Goal: Navigation & Orientation: Understand site structure

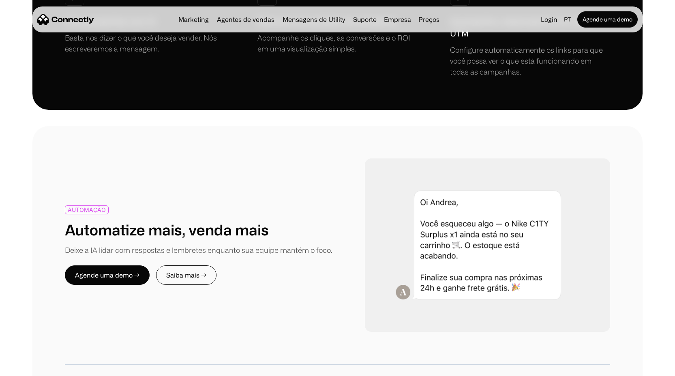
scroll to position [840, 0]
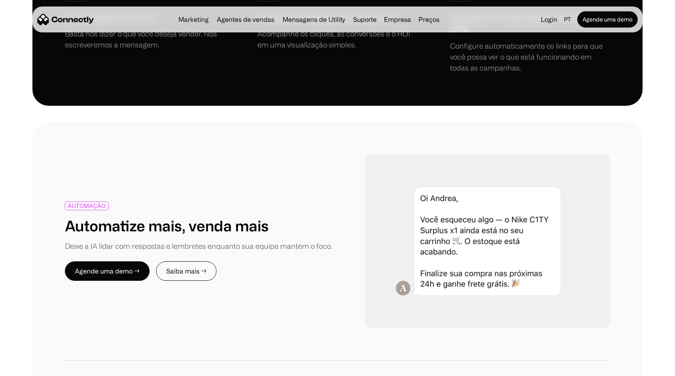
click at [76, 135] on div "AUTOMAÇÃO Automatize mais, venda mais Deixe a IA lidar com respostas e lembrete…" at bounding box center [337, 307] width 610 height 371
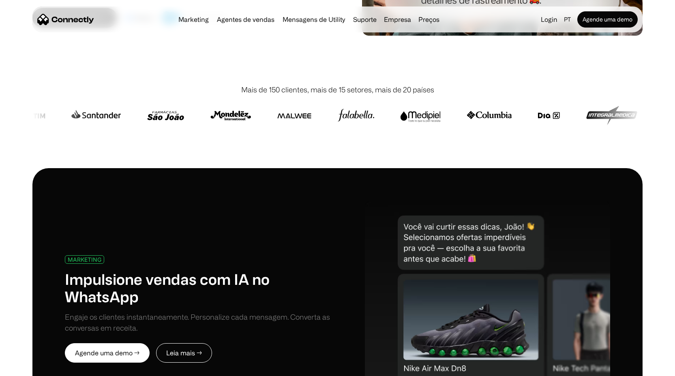
scroll to position [0, 0]
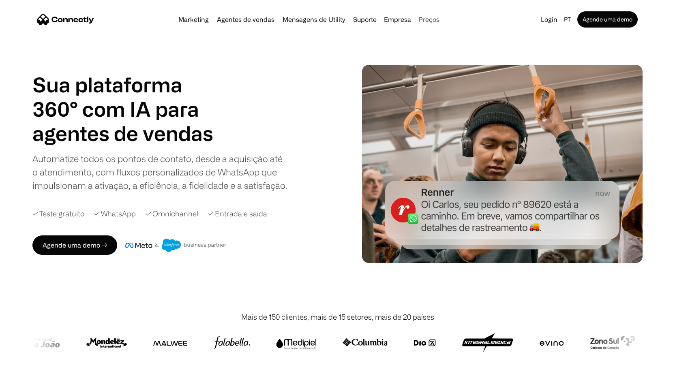
click at [428, 18] on link "Preços" at bounding box center [429, 19] width 28 height 6
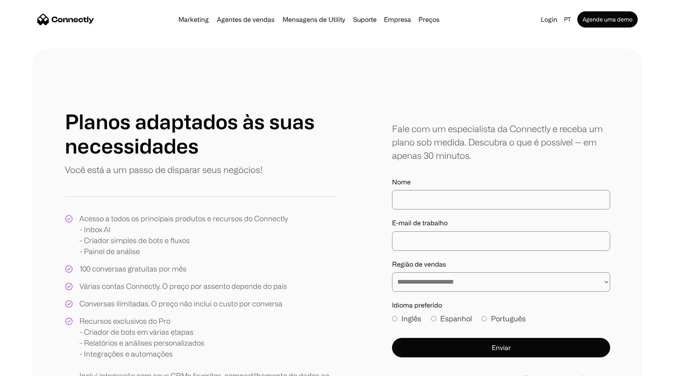
click at [90, 24] on img "home" at bounding box center [65, 19] width 57 height 11
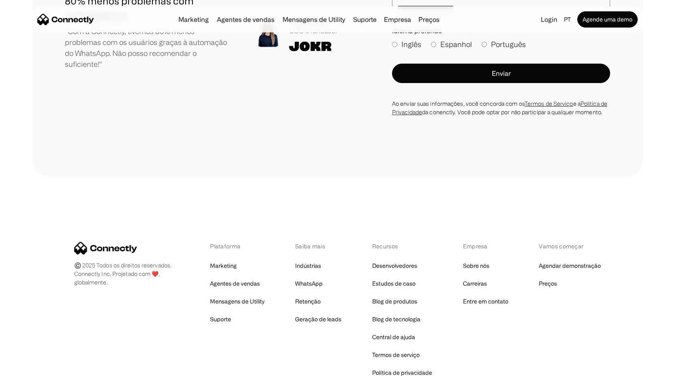
scroll to position [4649, 0]
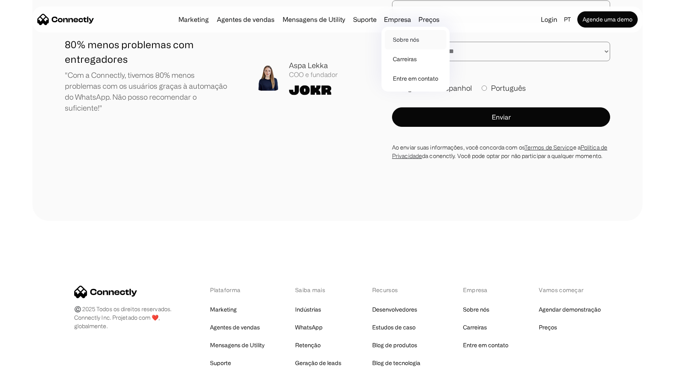
click at [407, 43] on link "Sobre nós" at bounding box center [416, 39] width 62 height 19
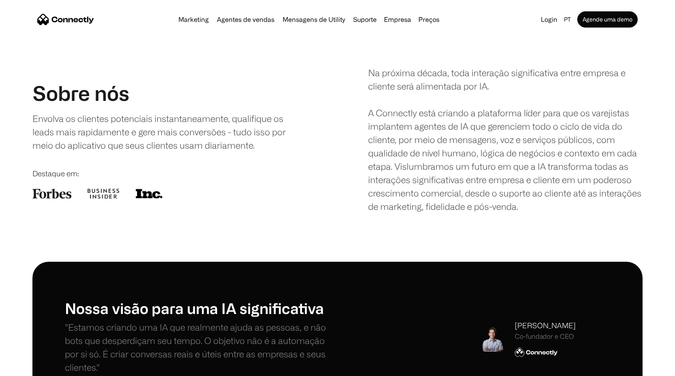
scroll to position [13, 0]
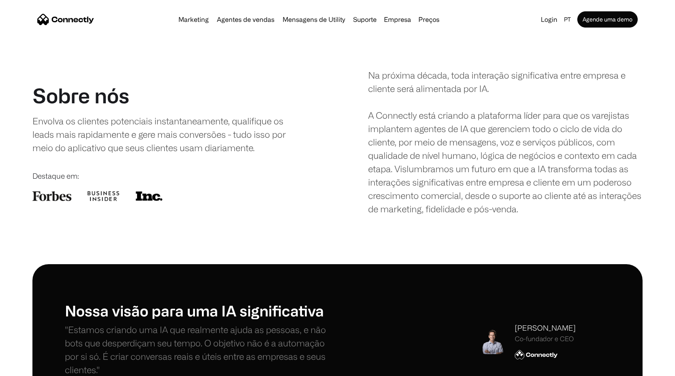
click at [88, 23] on img "home" at bounding box center [65, 19] width 57 height 11
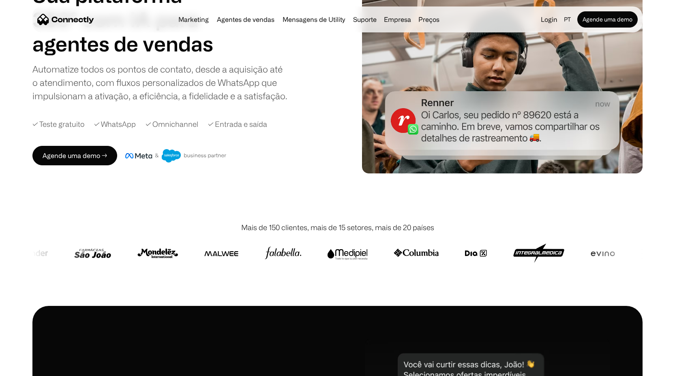
scroll to position [102, 0]
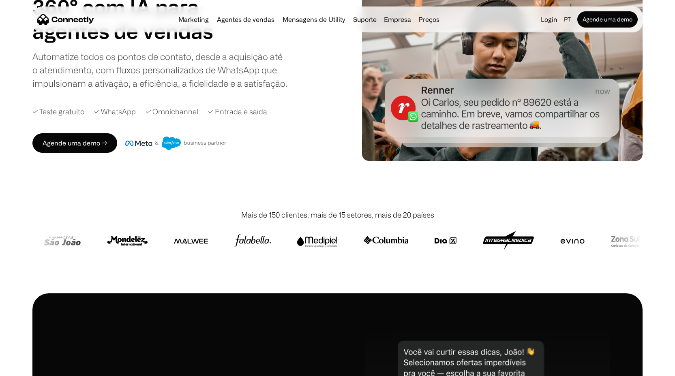
drag, startPoint x: 257, startPoint y: 243, endPoint x: 287, endPoint y: 253, distance: 31.3
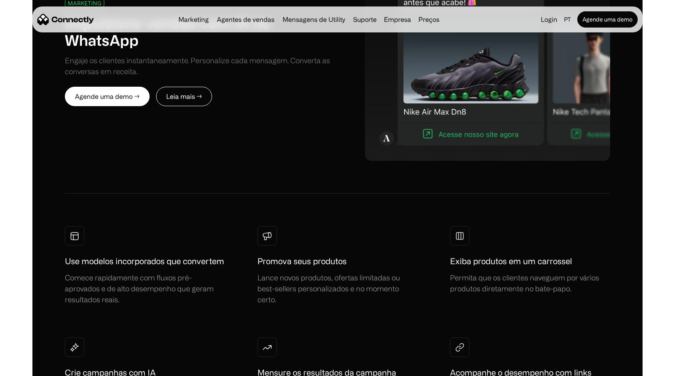
scroll to position [0, 0]
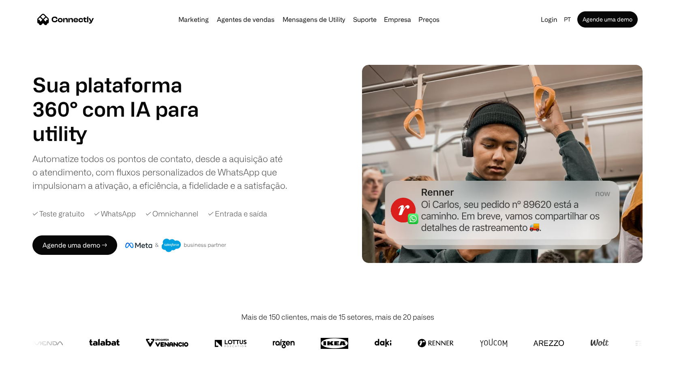
click at [85, 21] on img "home" at bounding box center [65, 19] width 57 height 11
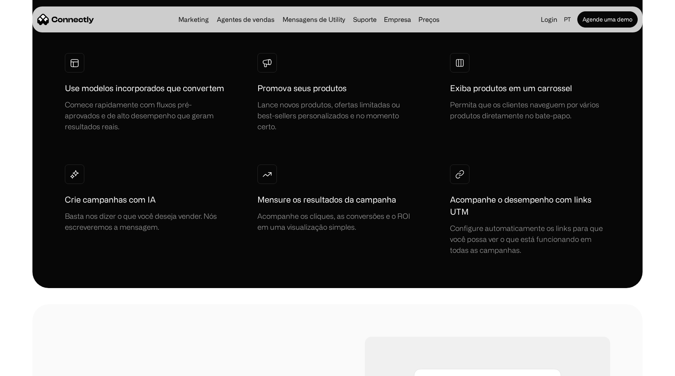
scroll to position [658, 0]
